Goal: Transaction & Acquisition: Purchase product/service

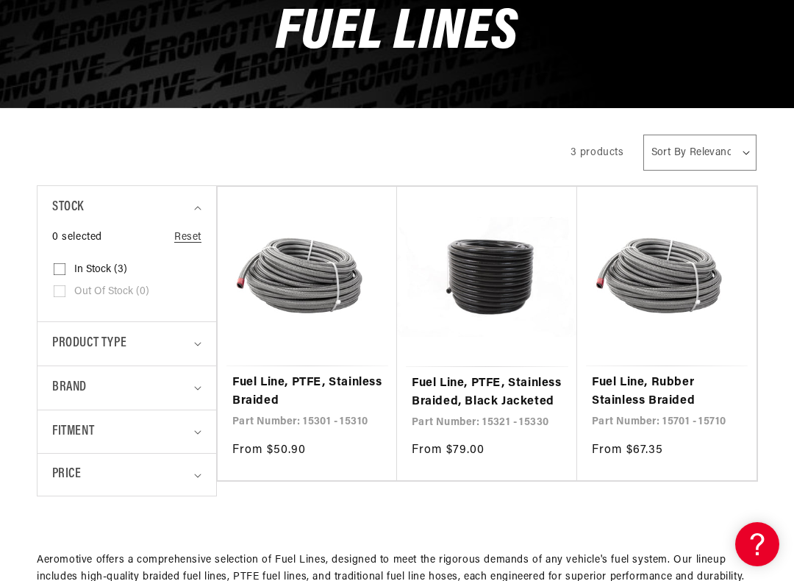
click at [709, 373] on link "Fuel Line, Rubber Stainless Braided" at bounding box center [667, 391] width 150 height 37
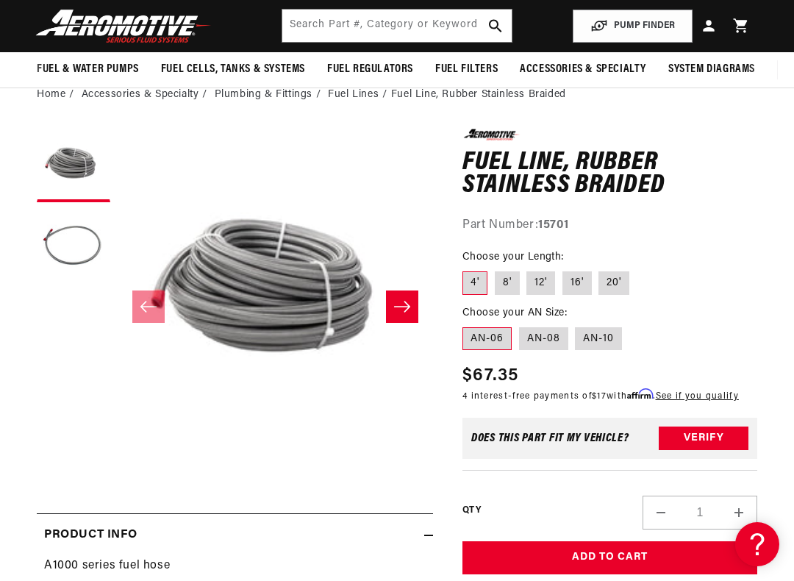
scroll to position [73, 0]
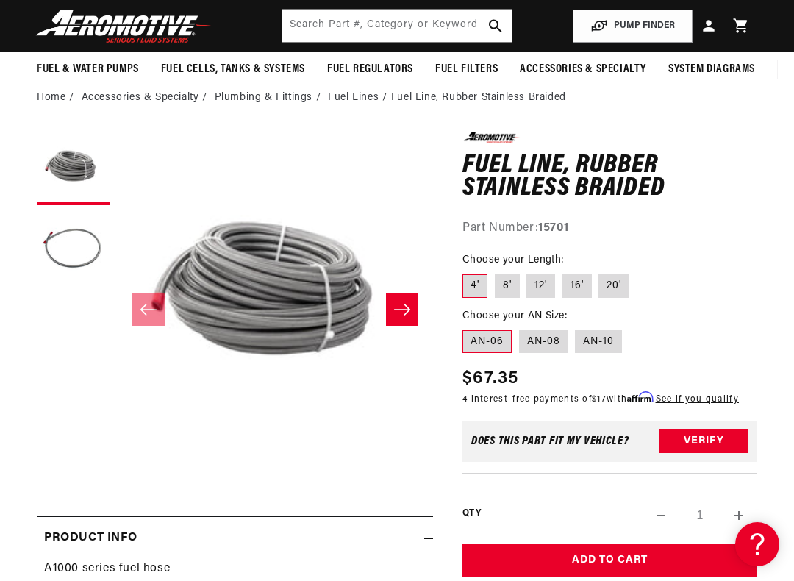
click at [254, 101] on link "Plumbing & Fittings" at bounding box center [264, 98] width 98 height 16
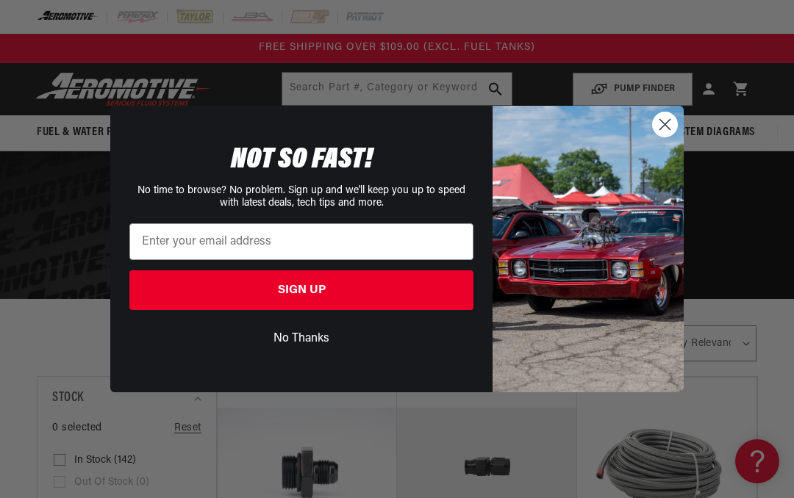
click at [673, 137] on img "POPUP Form" at bounding box center [588, 249] width 191 height 287
click at [656, 129] on circle "Close dialog" at bounding box center [665, 124] width 24 height 24
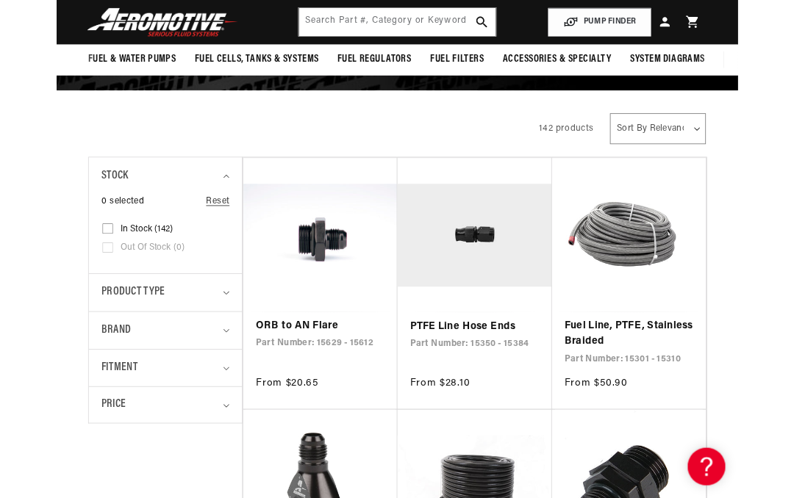
scroll to position [192, 0]
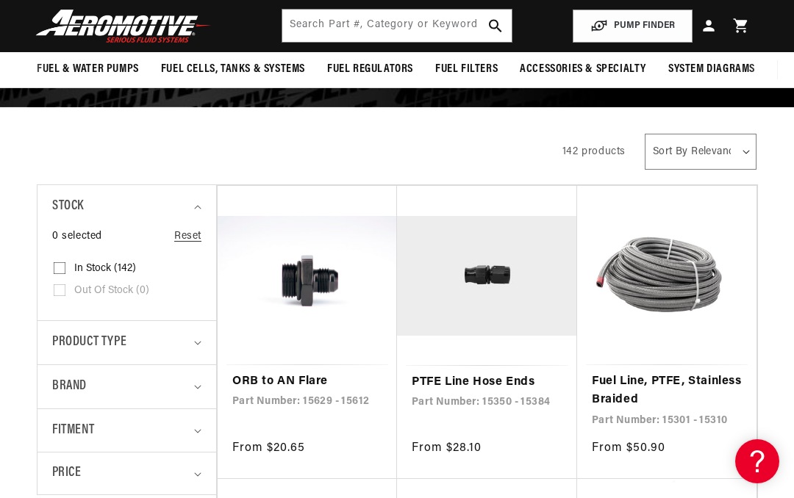
click at [194, 389] on summary "Brand" at bounding box center [126, 386] width 149 height 43
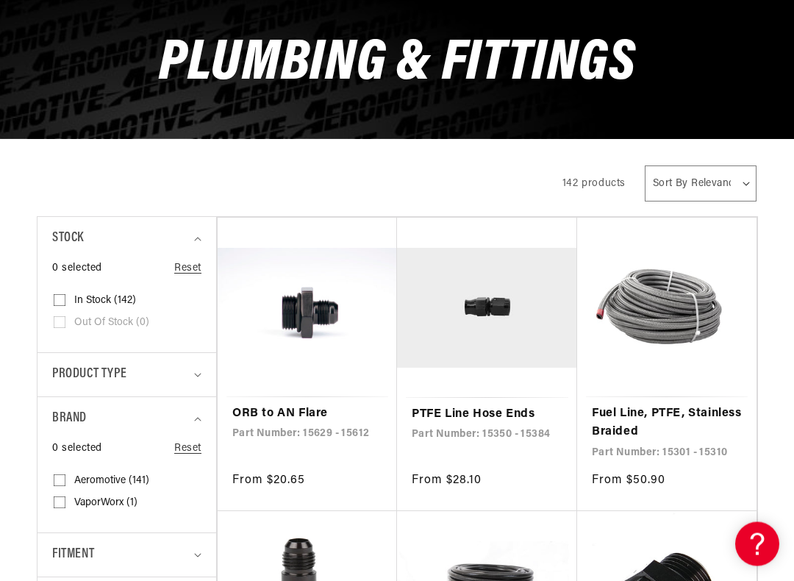
scroll to position [158, 0]
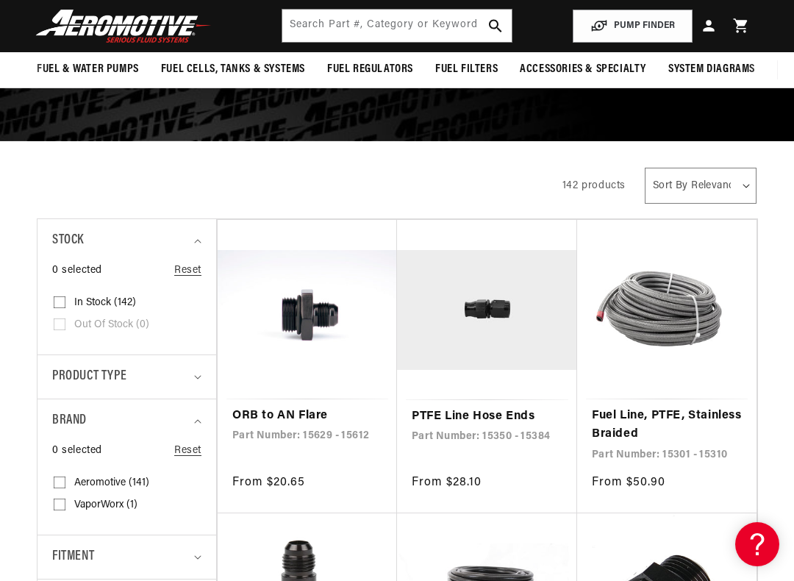
click at [129, 415] on div "Brand" at bounding box center [120, 420] width 137 height 21
click at [190, 465] on summary "Fitment" at bounding box center [126, 464] width 149 height 43
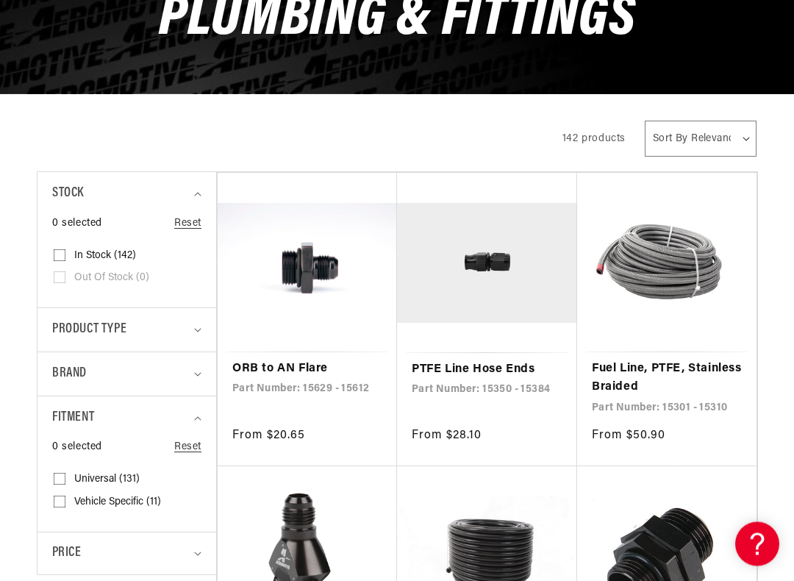
scroll to position [205, 0]
click at [62, 500] on input "Vehicle Specific (11) Vehicle Specific (11 products)" at bounding box center [60, 504] width 12 height 12
checkbox input "true"
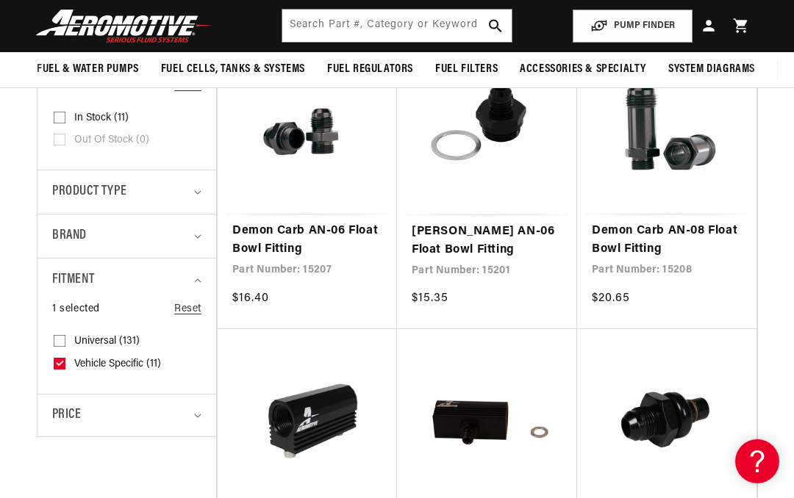
scroll to position [342, 0]
click at [63, 339] on input "Universal (131) Universal (131 products)" at bounding box center [60, 345] width 12 height 12
checkbox input "true"
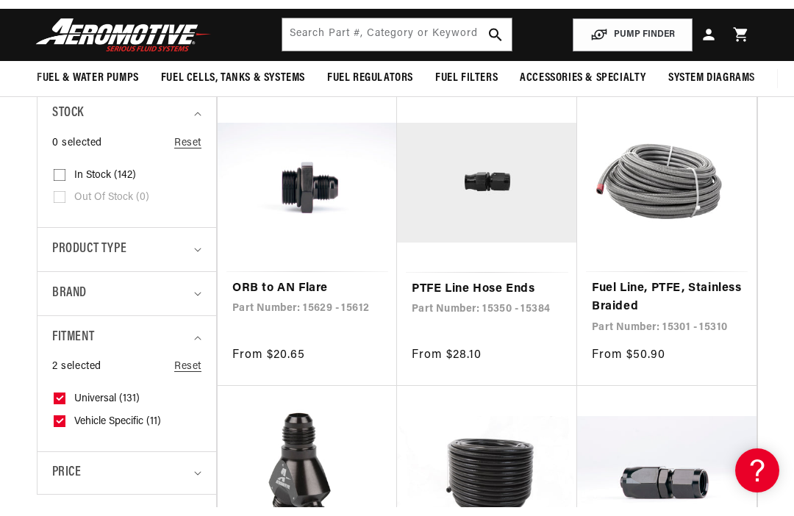
scroll to position [293, 0]
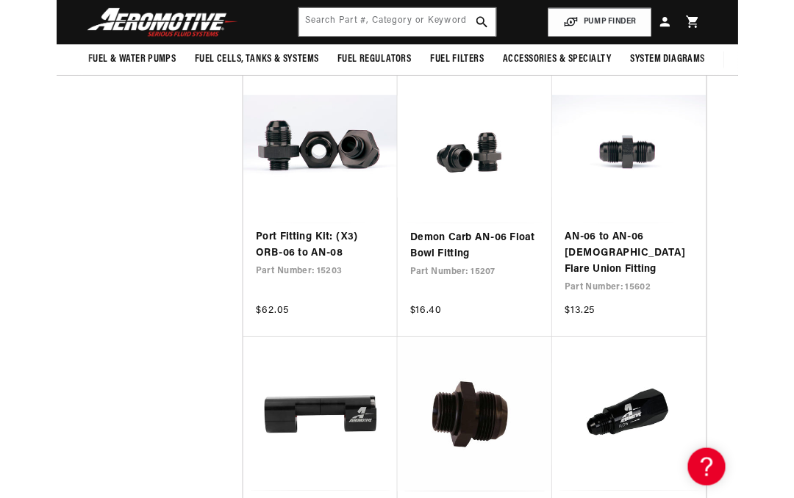
scroll to position [2464, 0]
